Goal: Task Accomplishment & Management: Complete application form

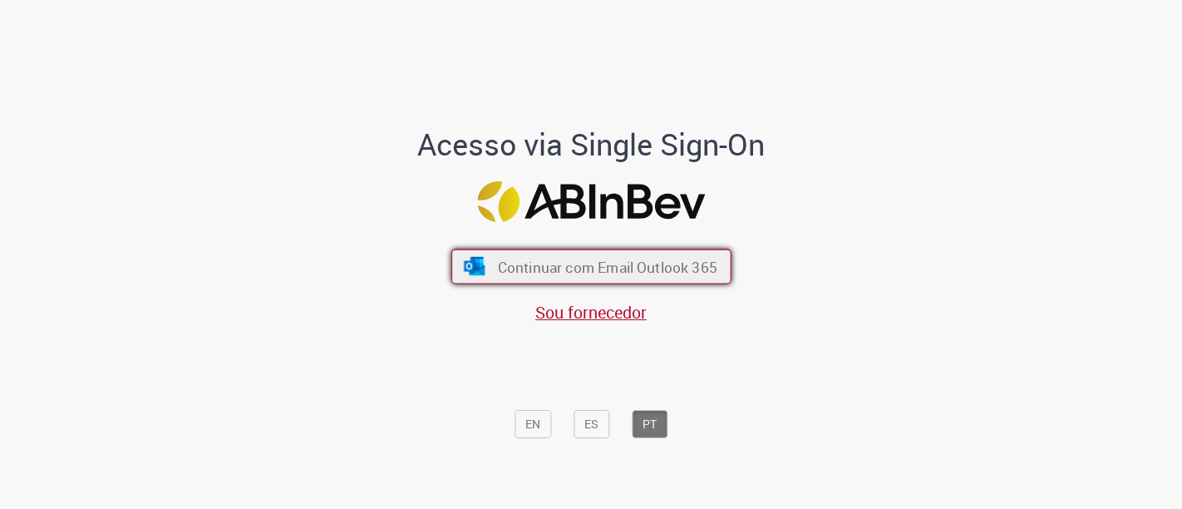
click at [681, 262] on span "Continuar com Email Outlook 365" at bounding box center [606, 266] width 219 height 19
click at [582, 271] on span "Continuar com Email Outlook 365" at bounding box center [606, 266] width 219 height 19
click at [582, 270] on span "Continuar com Email Outlook 365" at bounding box center [606, 266] width 219 height 19
click at [536, 258] on span "Continuar com Email Outlook 365" at bounding box center [606, 266] width 219 height 19
